Goal: Transaction & Acquisition: Purchase product/service

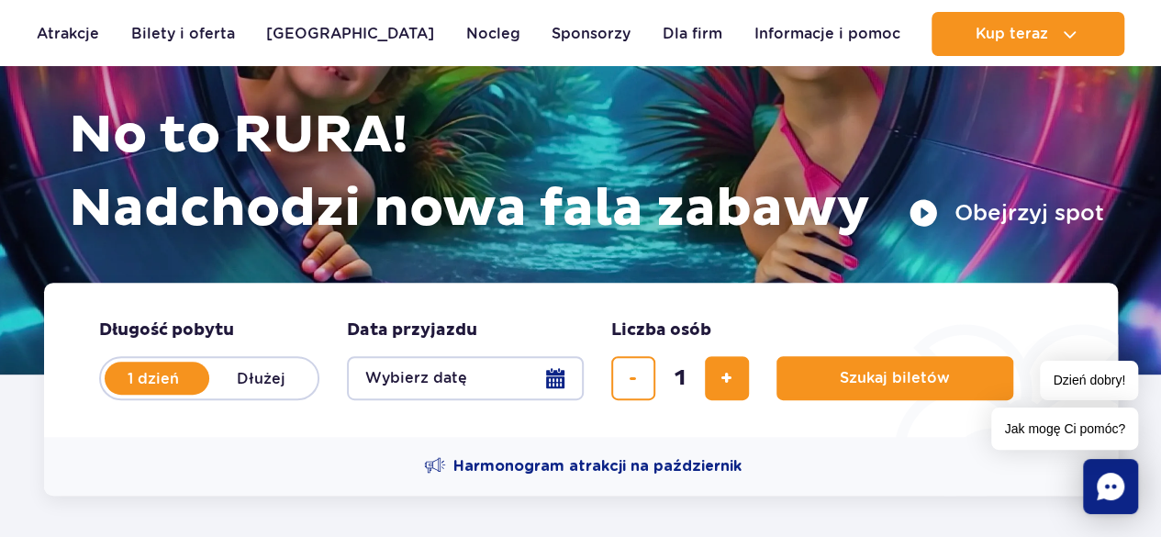
drag, startPoint x: 1174, startPoint y: 36, endPoint x: 1174, endPoint y: 49, distance: 12.8
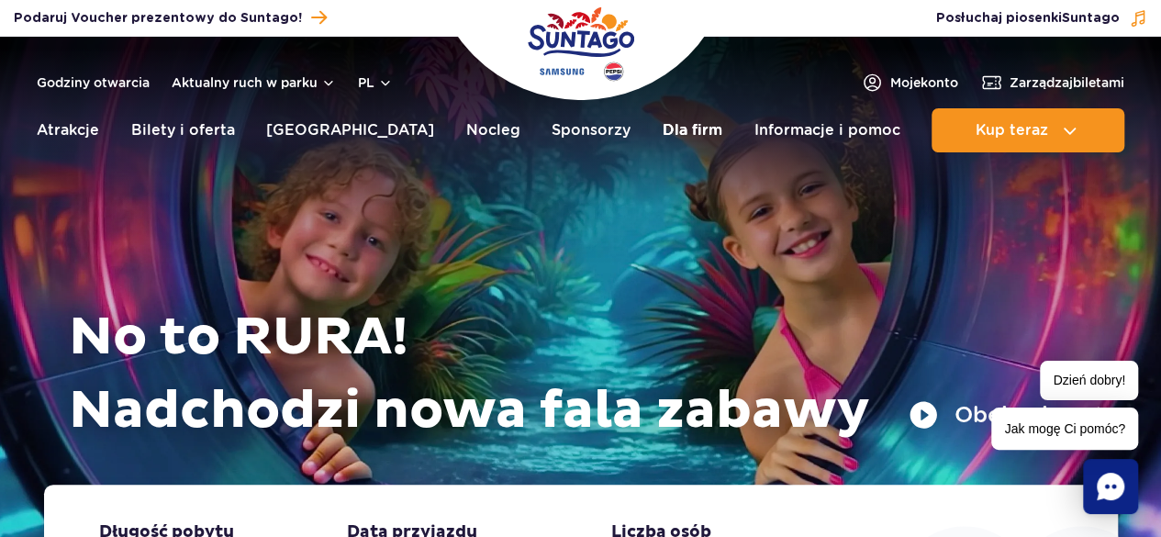
click at [663, 124] on link "Dla firm" at bounding box center [693, 130] width 60 height 44
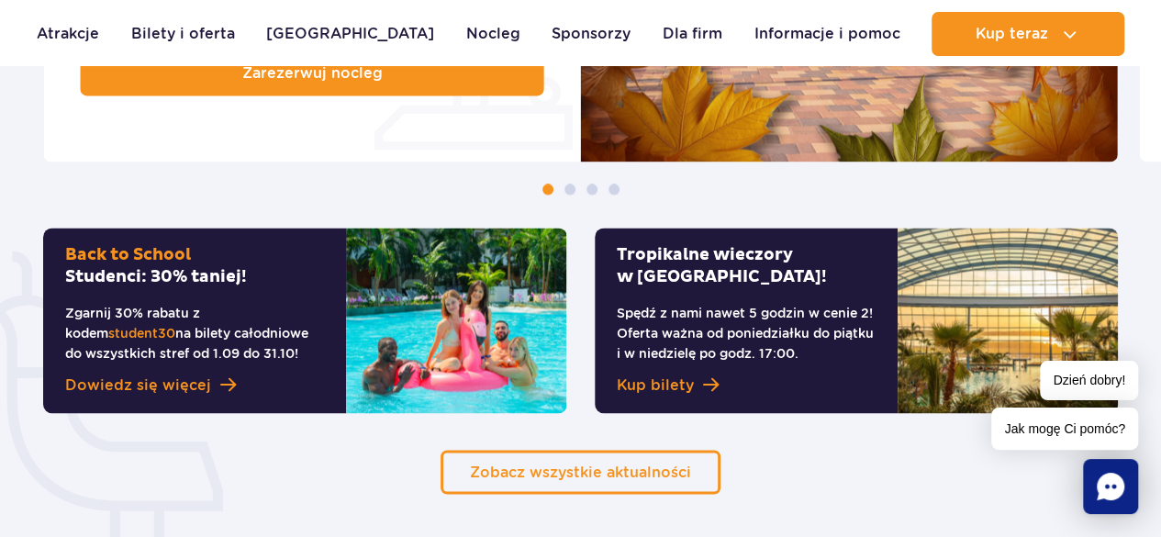
scroll to position [514, 0]
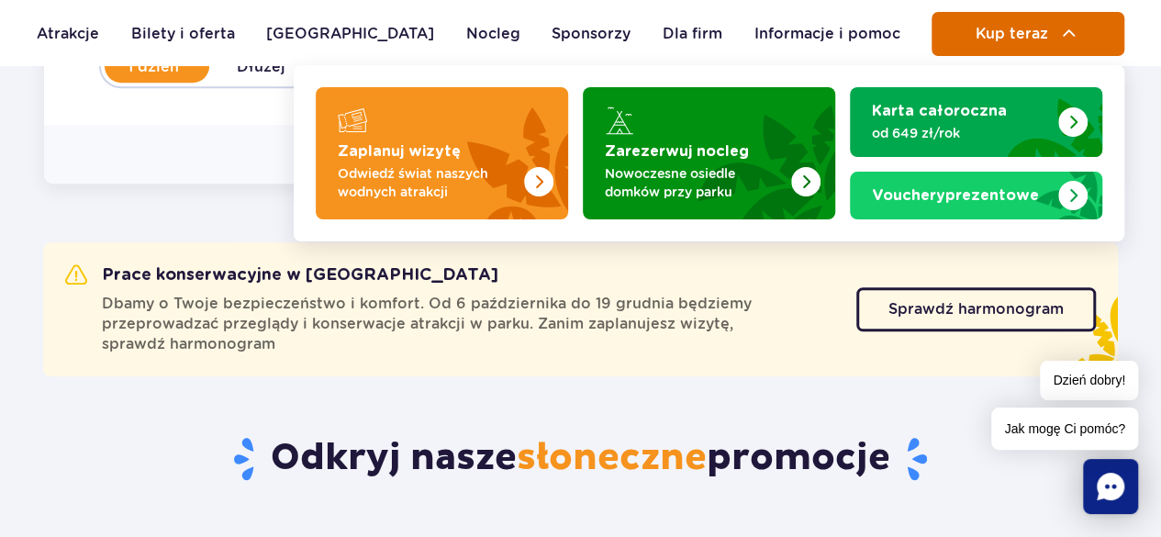
click at [987, 32] on span "Kup teraz" at bounding box center [1011, 34] width 72 height 17
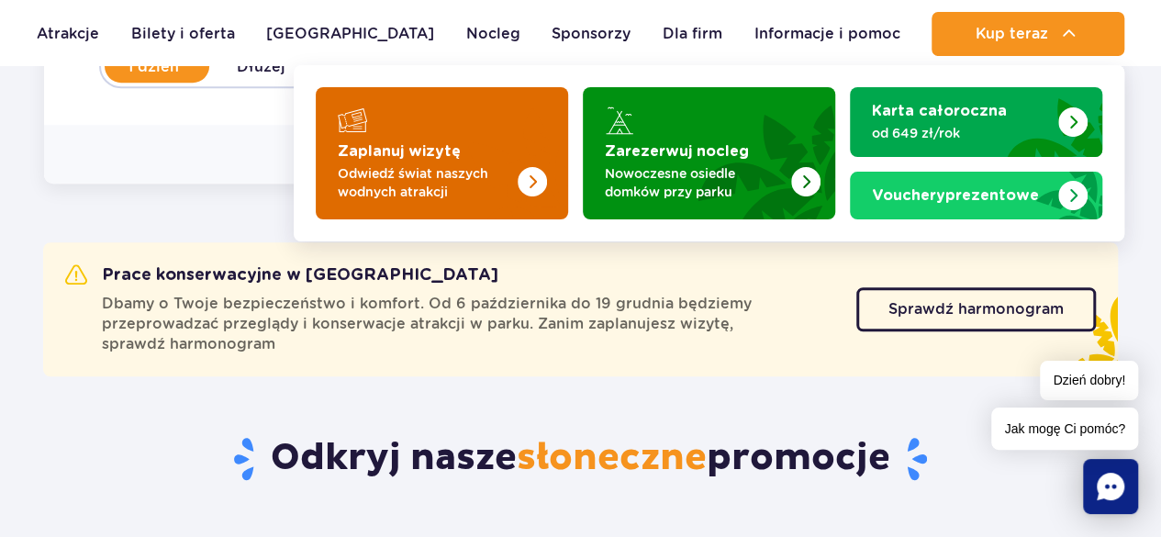
click at [487, 172] on p "Odwiedź świat naszych wodnych atrakcji" at bounding box center [427, 182] width 179 height 37
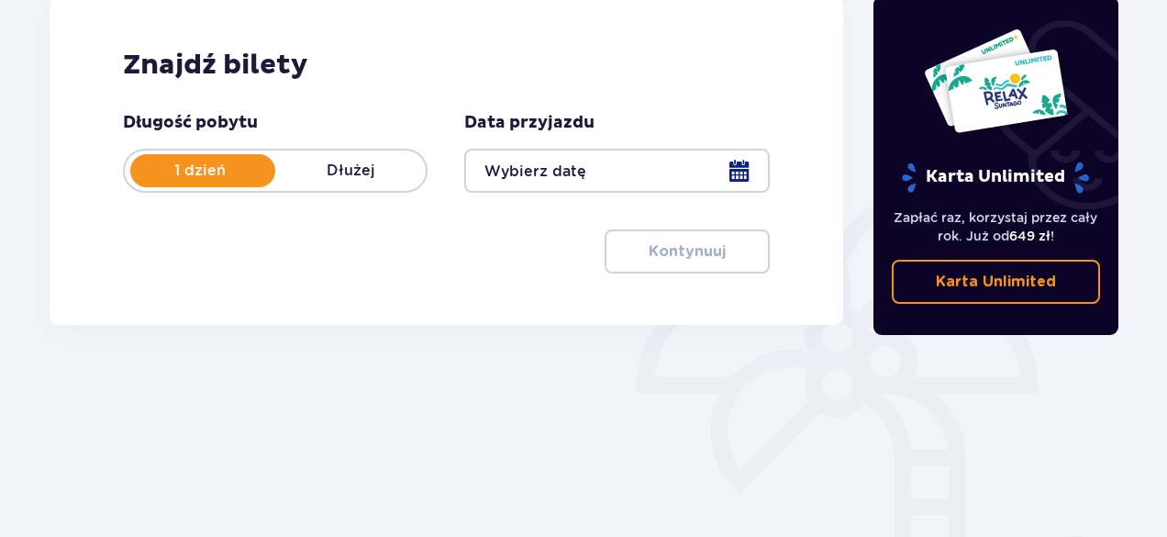
scroll to position [264, 0]
